Goal: Task Accomplishment & Management: Manage account settings

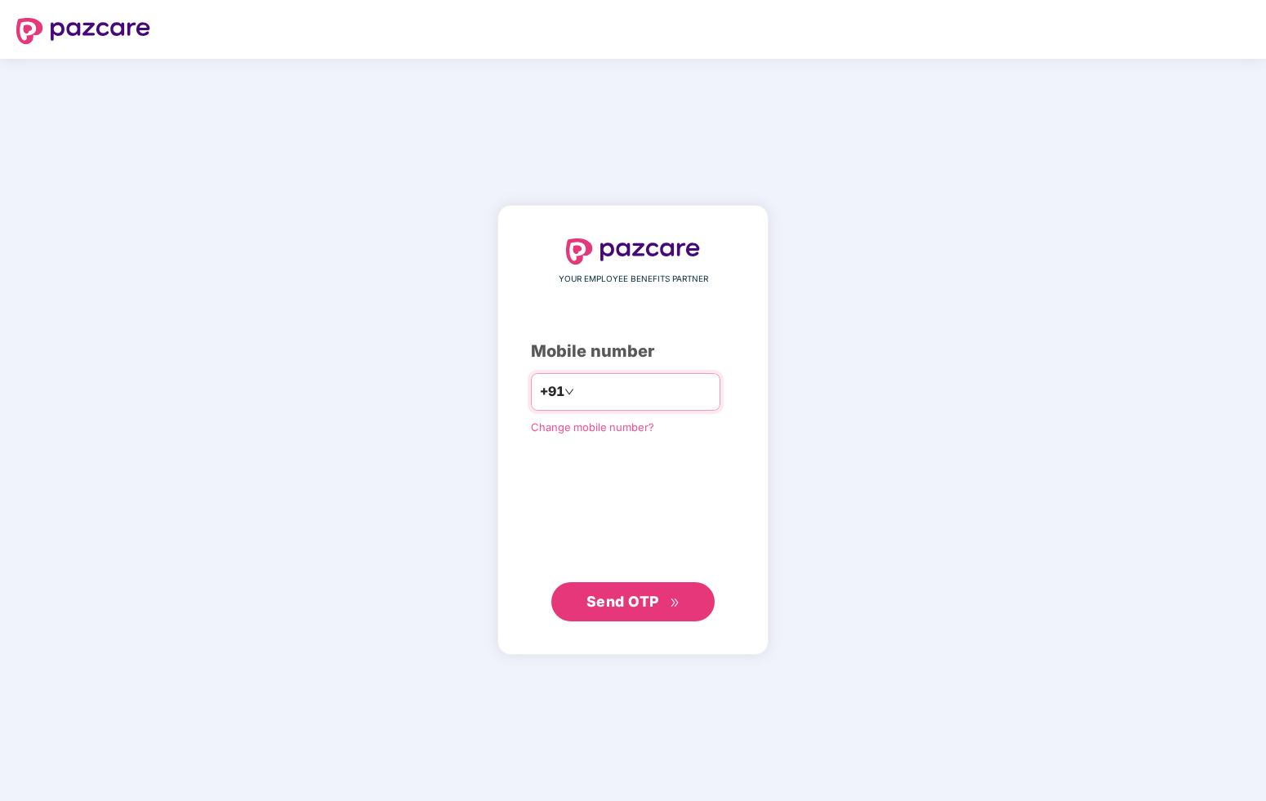
type input "**********"
click at [624, 605] on span "Send OTP" at bounding box center [623, 601] width 73 height 17
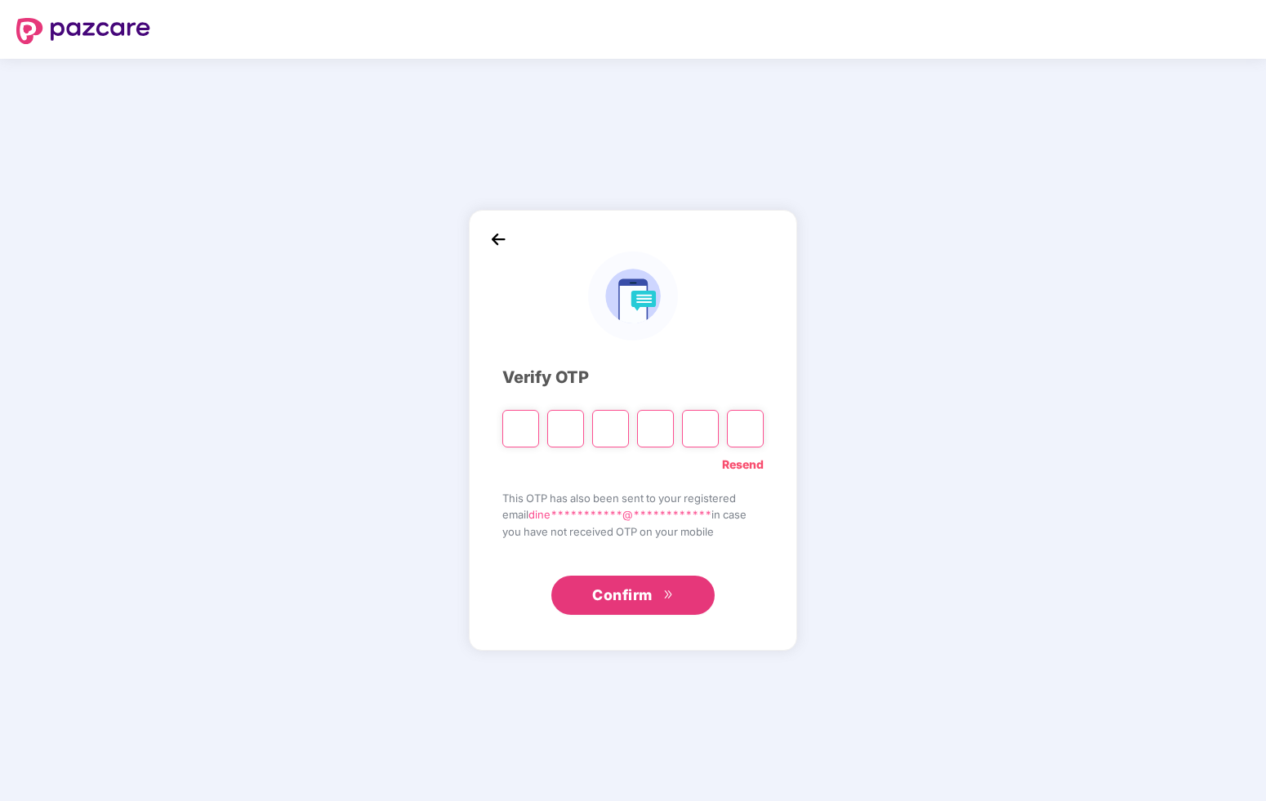
type input "*"
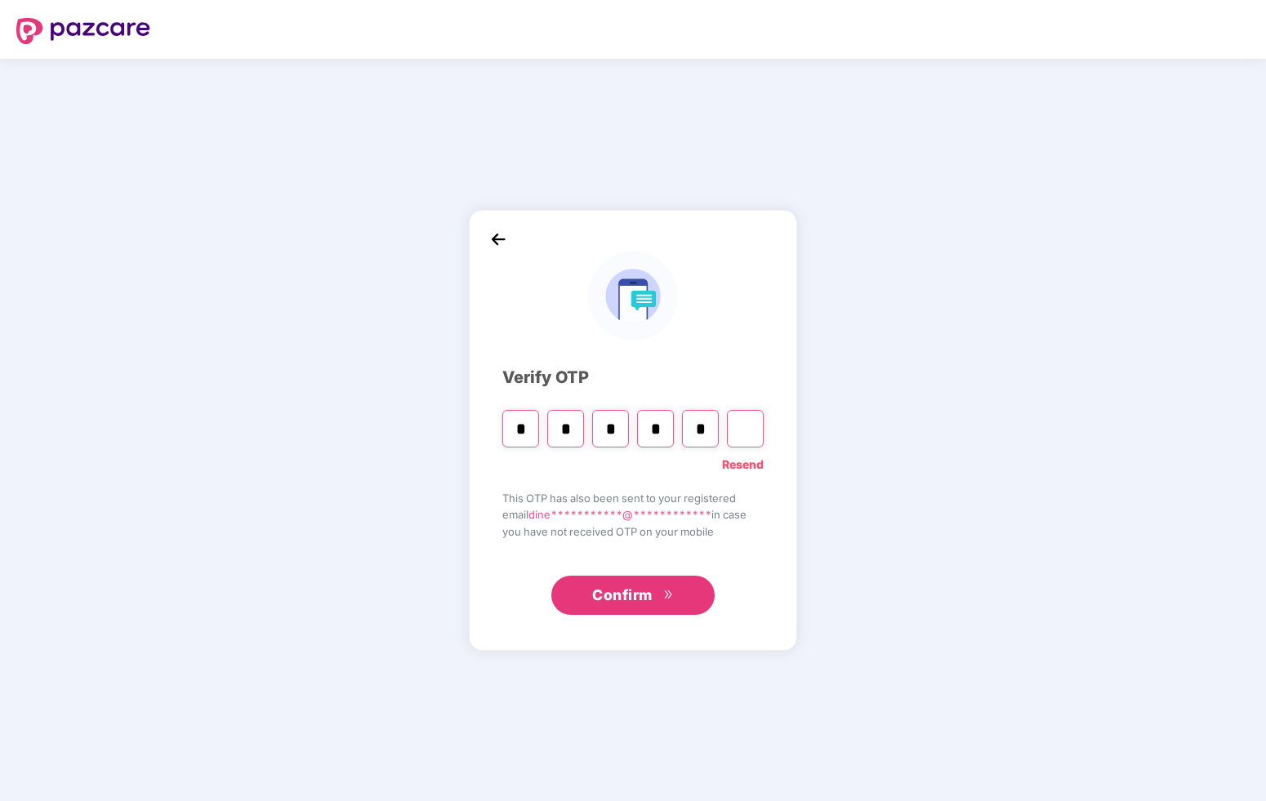
type input "*"
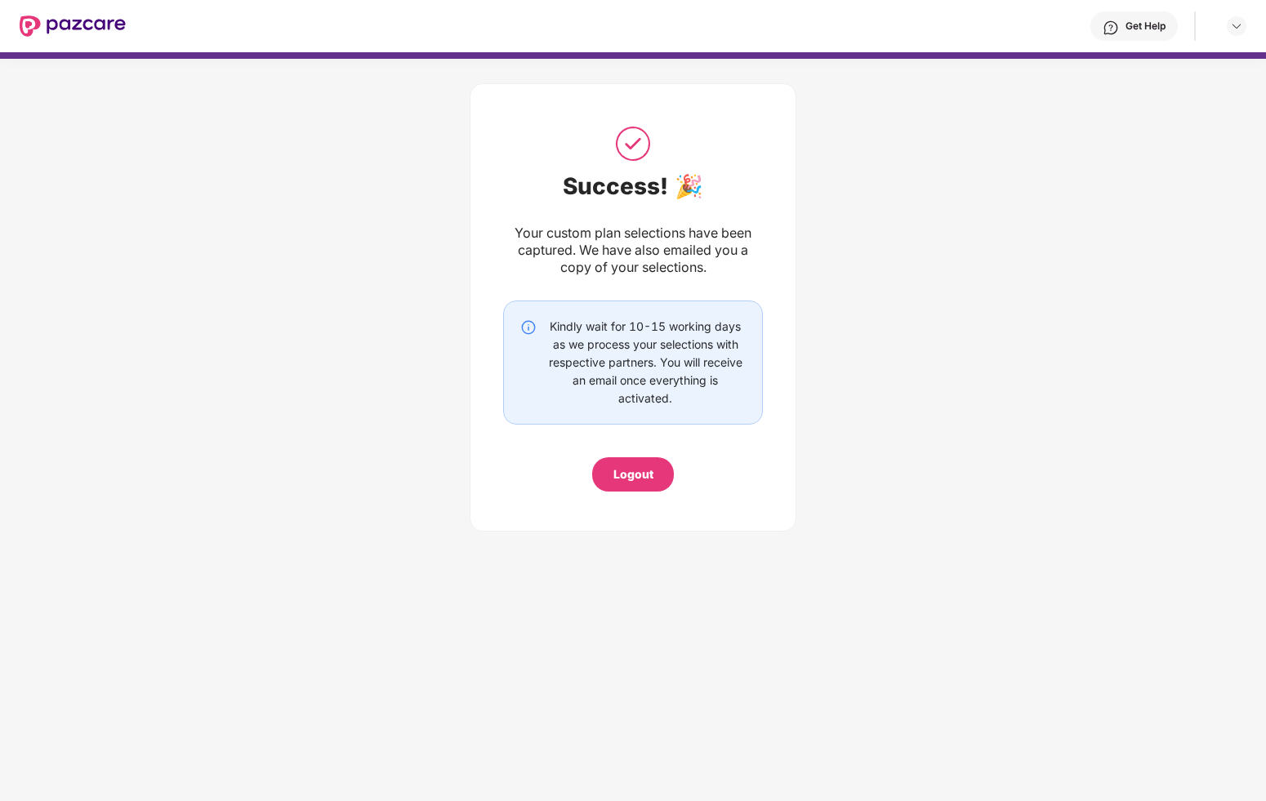
click at [653, 349] on div "Kindly wait for 10-15 working days as we process your selections with respectiv…" at bounding box center [645, 363] width 201 height 90
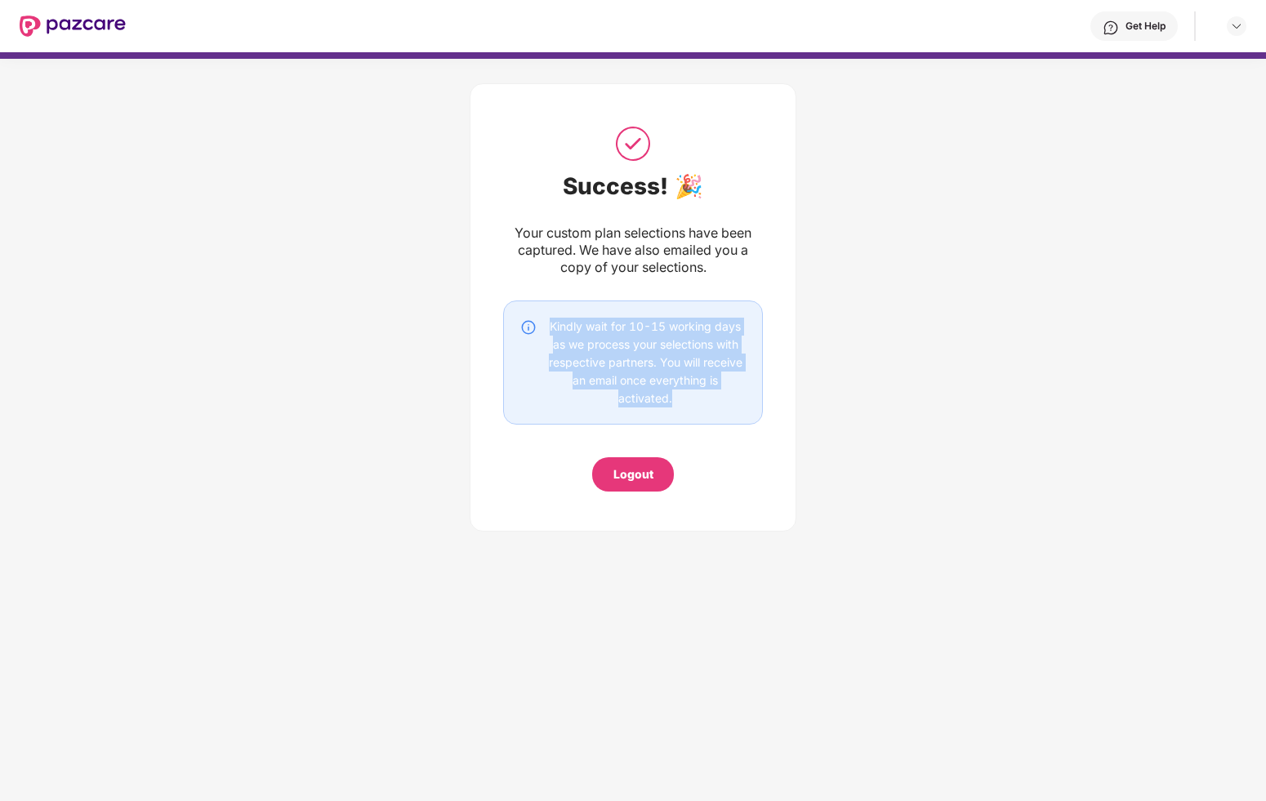
click at [653, 349] on div "Kindly wait for 10-15 working days as we process your selections with respectiv…" at bounding box center [645, 363] width 201 height 90
click at [68, 23] on img at bounding box center [73, 26] width 106 height 21
